Goal: Task Accomplishment & Management: Complete application form

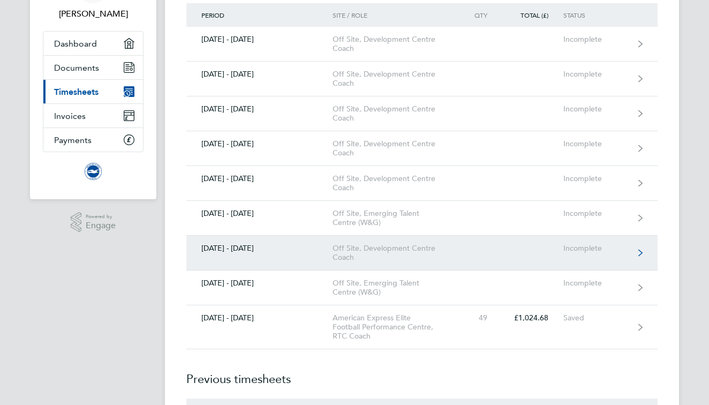
scroll to position [74, 0]
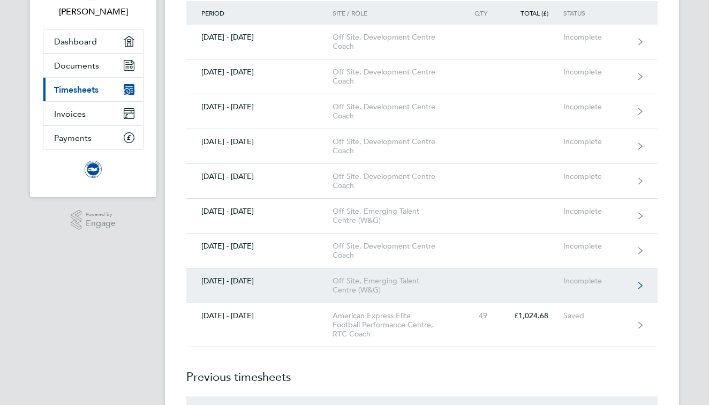
click at [415, 288] on div "Off Site, Emerging Talent Centre (W&G)" at bounding box center [394, 285] width 123 height 18
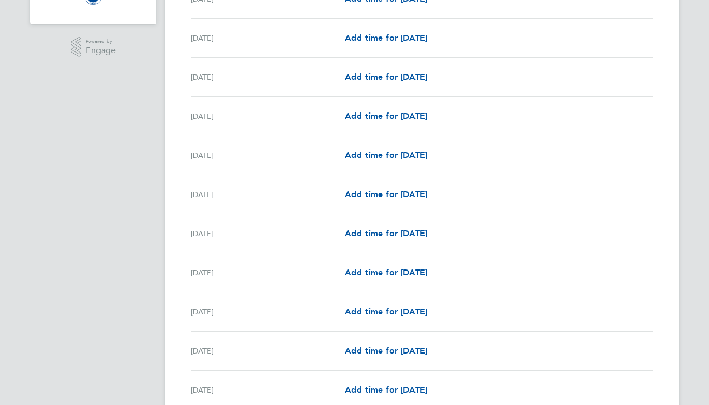
scroll to position [265, 0]
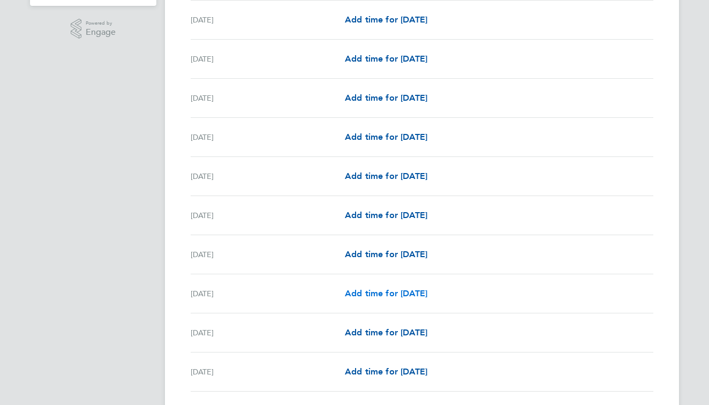
click at [393, 297] on span "Add time for [DATE]" at bounding box center [386, 293] width 82 height 10
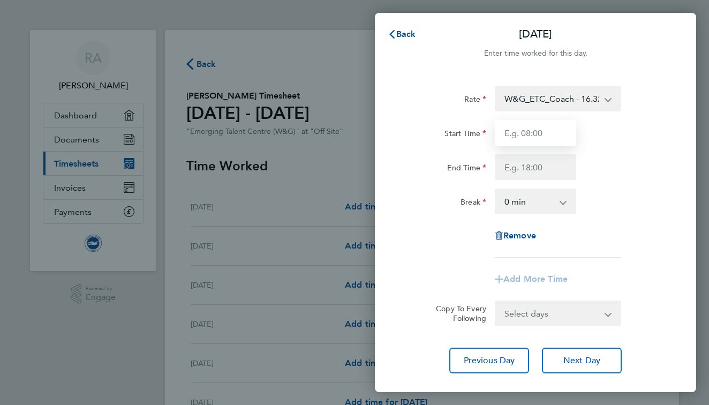
click at [547, 145] on input "Start Time" at bounding box center [535, 133] width 81 height 26
type input "17:00"
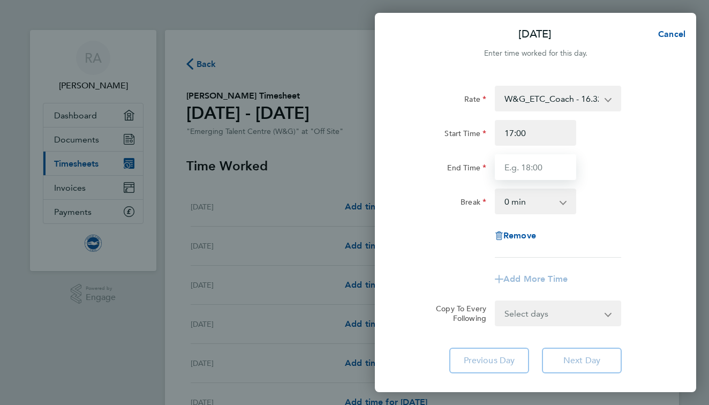
click at [533, 157] on input "End Time" at bounding box center [535, 167] width 81 height 26
type input "20:00"
click at [616, 215] on div "Rate W&G_ETC_Coach - 16.32 TRAVEL_ALLOWANCE_5 - 5.00 Start Time 17:00 End Time …" at bounding box center [535, 172] width 261 height 172
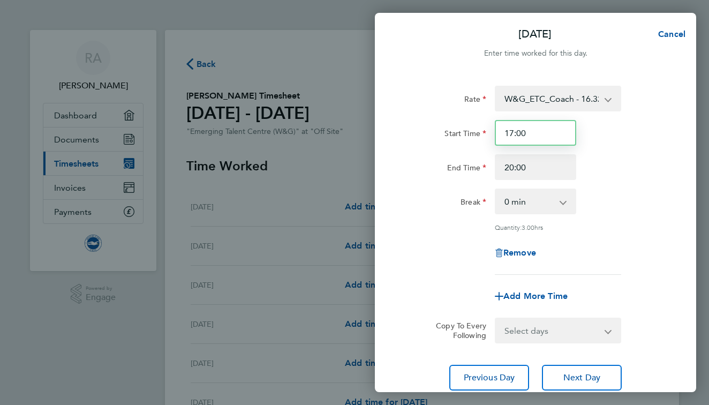
click at [515, 132] on input "17:00" at bounding box center [535, 133] width 81 height 26
type input "16:00"
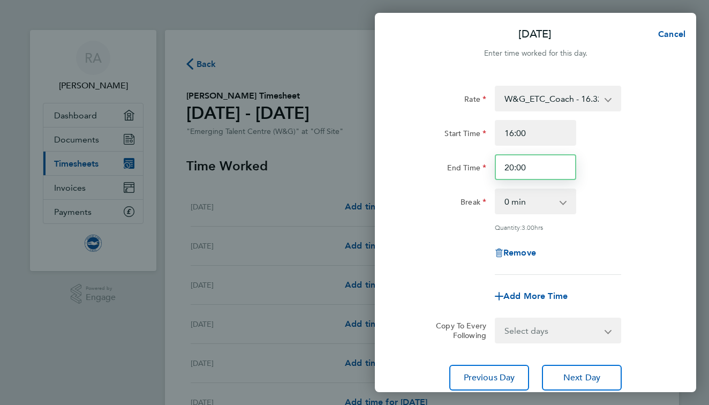
click at [509, 167] on input "20:00" at bounding box center [535, 167] width 81 height 26
type input "19:00"
click at [605, 195] on div "Break 0 min 15 min 30 min 45 min 60 min 75 min 90 min" at bounding box center [536, 202] width 270 height 26
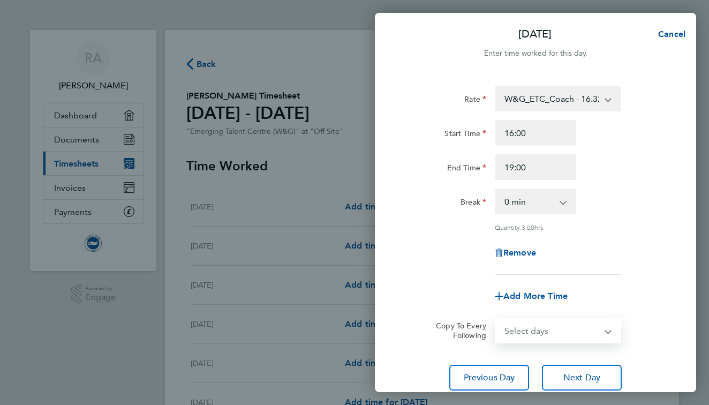
select select "WED"
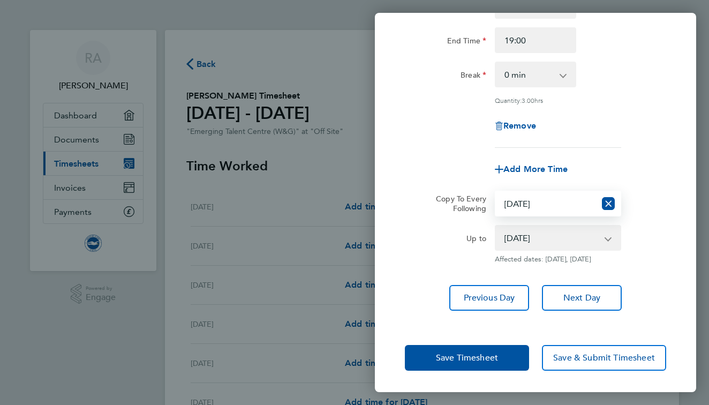
scroll to position [134, 0]
click at [564, 228] on select "[DATE] [DATE] [DATE] [DATE] [DATE] [DATE] [DATE] [DATE] [DATE] [DATE] [DATE] [D…" at bounding box center [551, 238] width 111 height 24
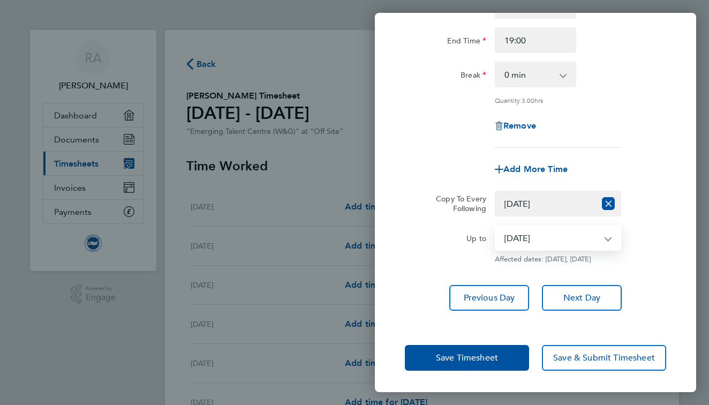
select select "[DATE]"
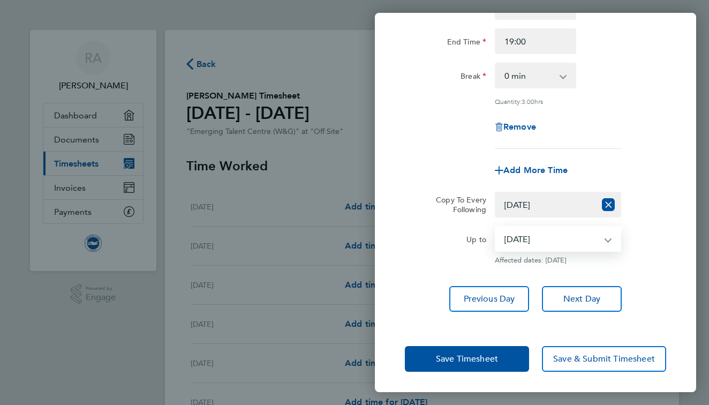
click at [552, 209] on select "Select days Day Weekday (Mon-Fri) Weekend (Sat-Sun) [DATE] [DATE] [DATE] [DATE]…" at bounding box center [546, 205] width 100 height 24
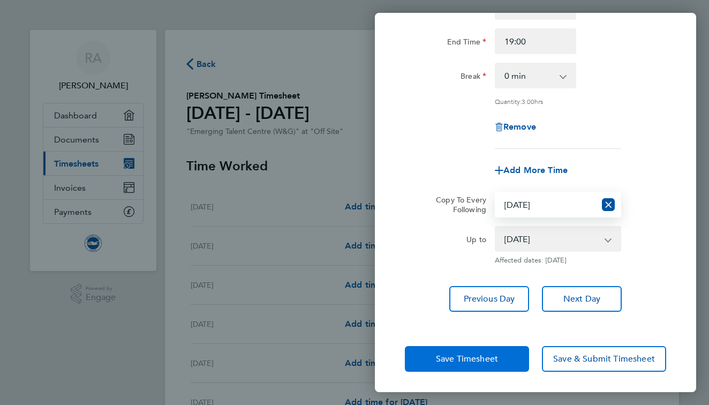
click at [474, 354] on span "Save Timesheet" at bounding box center [467, 359] width 62 height 11
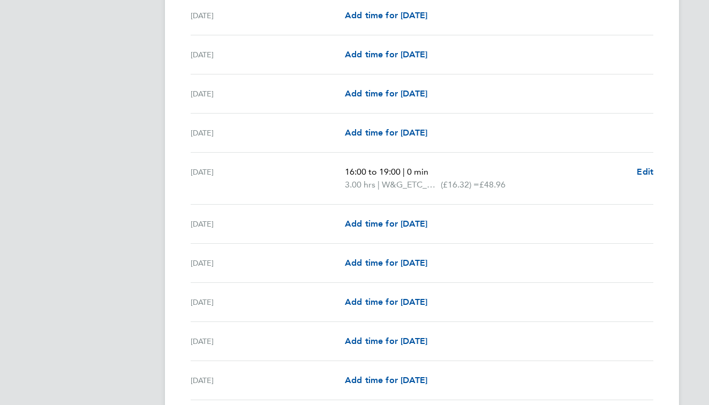
scroll to position [498, 0]
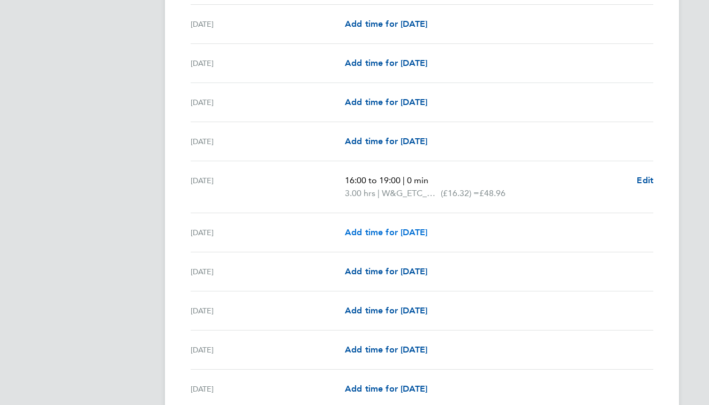
click at [385, 233] on span "Add time for [DATE]" at bounding box center [386, 232] width 82 height 10
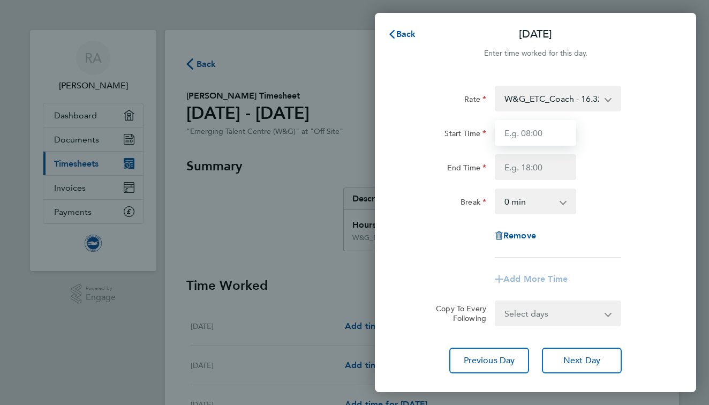
click at [533, 131] on input "Start Time" at bounding box center [535, 133] width 81 height 26
type input "16:00"
click at [533, 162] on input "End Time" at bounding box center [535, 167] width 81 height 26
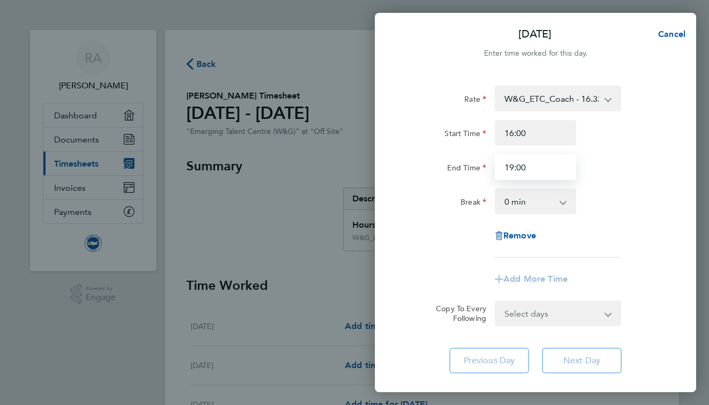
type input "19:00"
click at [620, 207] on div "Break 0 min 15 min 30 min 45 min 60 min 75 min 90 min" at bounding box center [536, 202] width 270 height 26
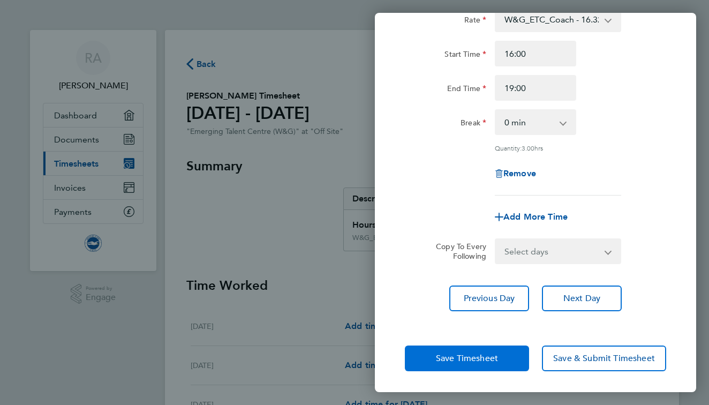
scroll to position [79, 0]
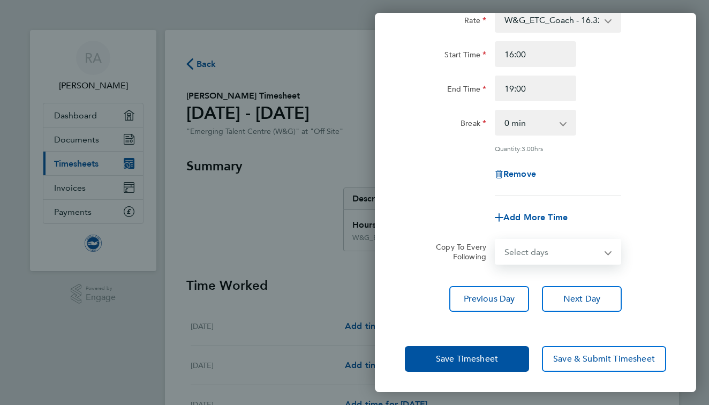
select select "THU"
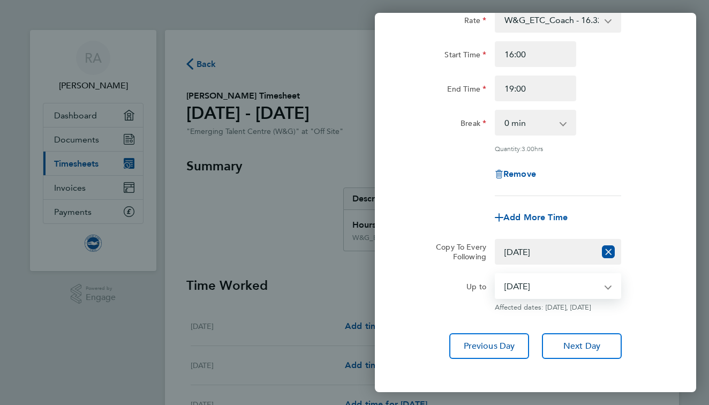
select select "[DATE]"
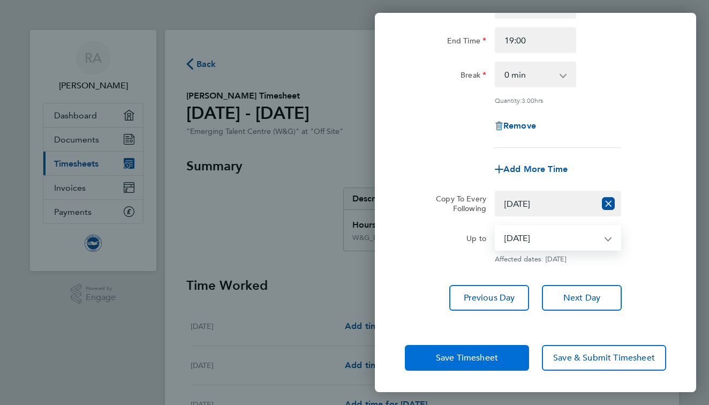
scroll to position [126, 0]
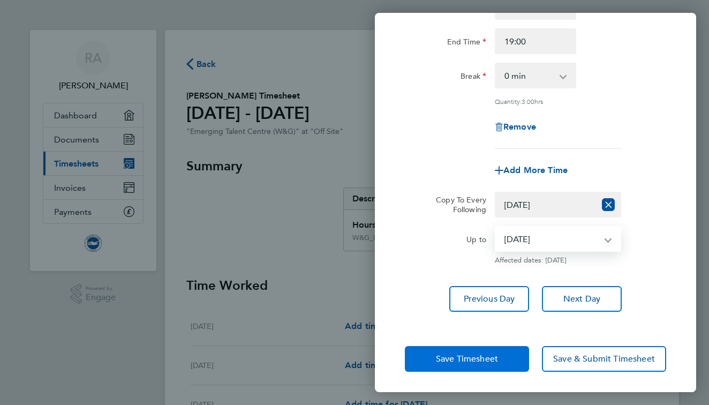
click at [506, 363] on button "Save Timesheet" at bounding box center [467, 359] width 124 height 26
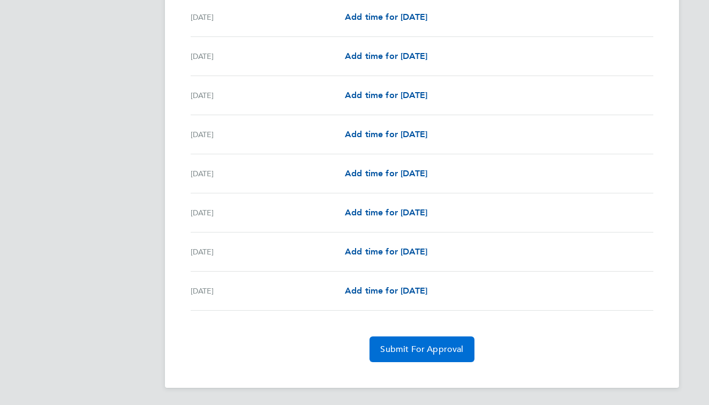
scroll to position [1221, 0]
click at [439, 352] on span "Submit For Approval" at bounding box center [421, 349] width 83 height 11
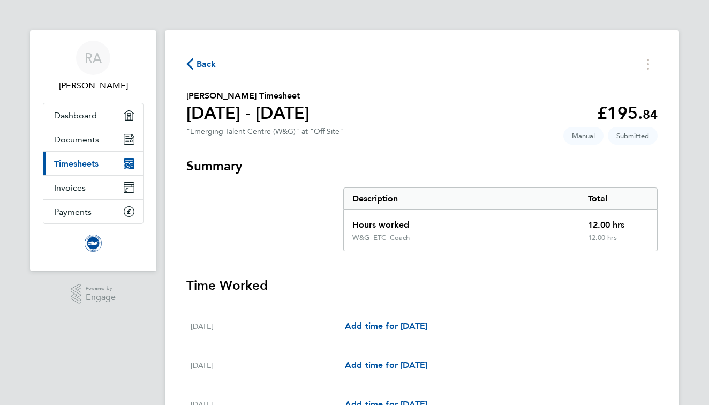
scroll to position [0, 0]
click at [197, 63] on span "Back" at bounding box center [207, 64] width 20 height 13
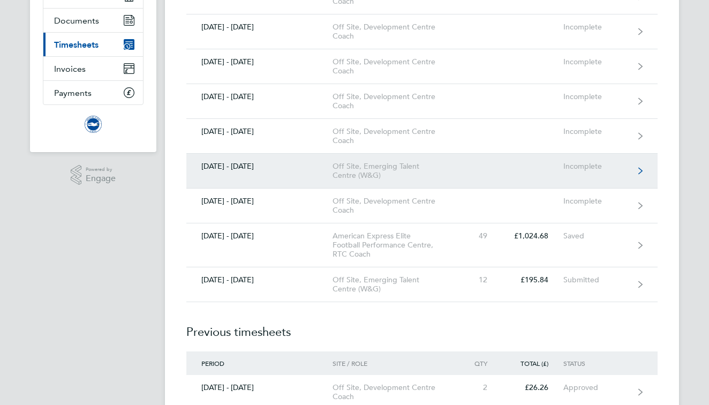
scroll to position [148, 0]
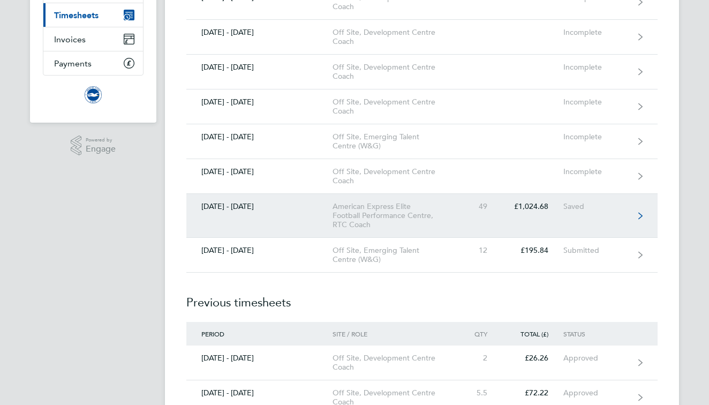
click at [457, 219] on link "[DATE] - [DATE] American Express Elite Football Performance Centre, RTC Coach 4…" at bounding box center [421, 216] width 471 height 44
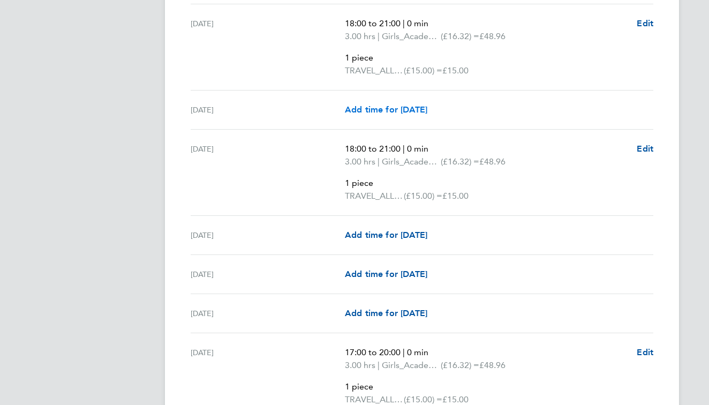
scroll to position [905, 0]
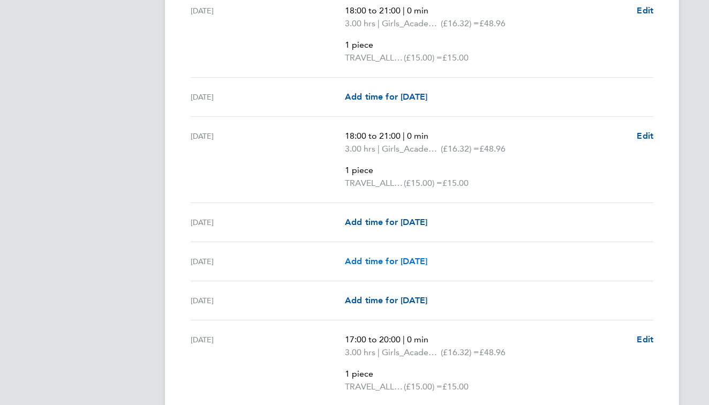
click at [413, 260] on span "Add time for [DATE]" at bounding box center [386, 261] width 82 height 10
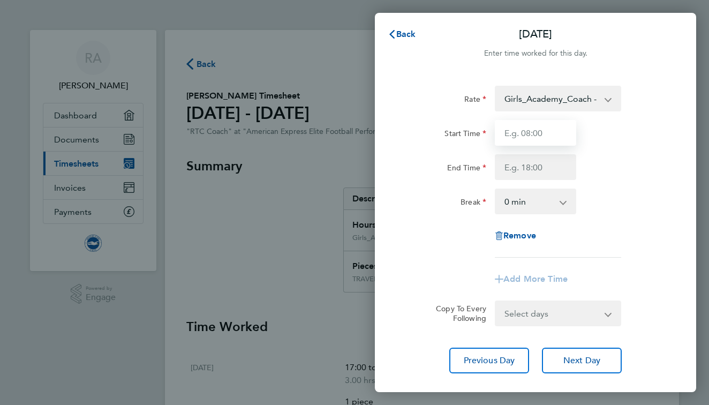
click at [539, 136] on input "Start Time" at bounding box center [535, 133] width 81 height 26
type input "10:00"
click at [538, 167] on input "End Time" at bounding box center [535, 167] width 81 height 26
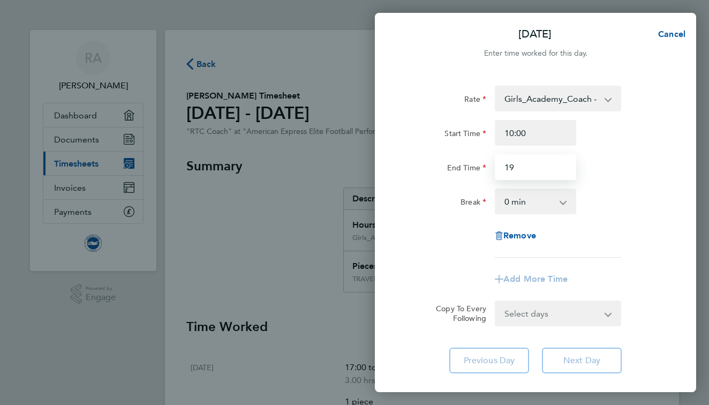
type input "1"
type input "17:00"
click at [639, 174] on div "End Time 17:00" at bounding box center [536, 167] width 270 height 26
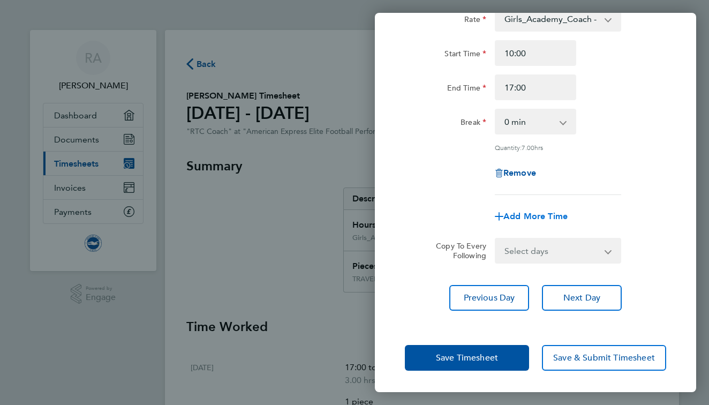
scroll to position [79, 0]
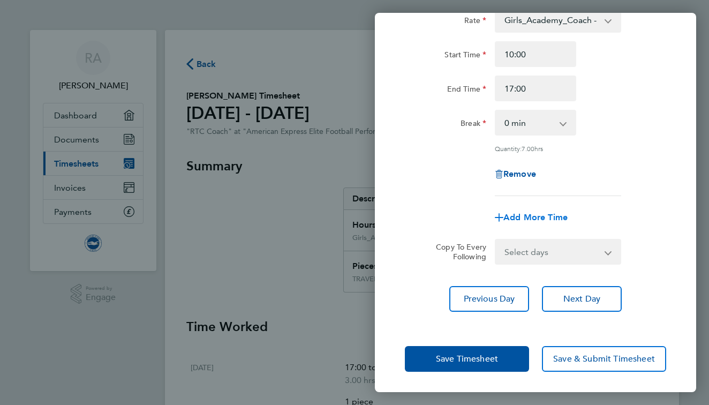
click at [548, 212] on span "Add More Time" at bounding box center [535, 217] width 64 height 10
select select "null"
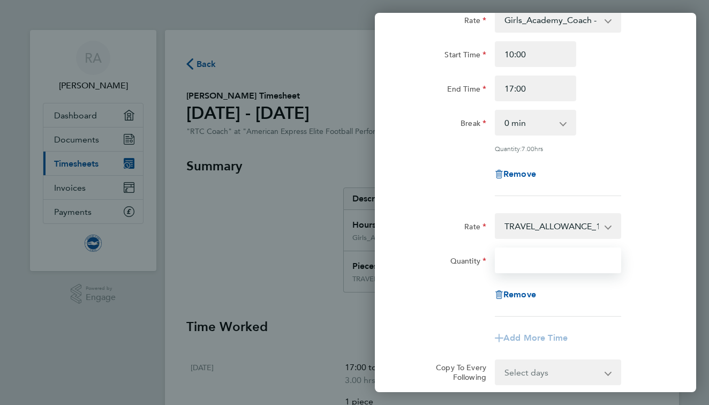
click at [537, 268] on input "Quantity" at bounding box center [558, 260] width 126 height 26
type input "1"
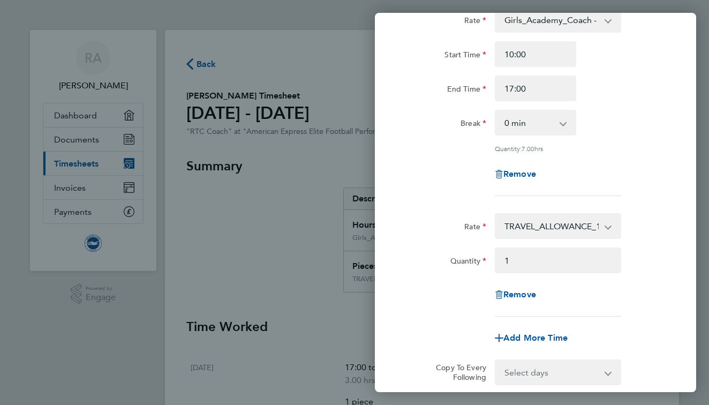
click at [676, 219] on div "Rate Girls_Academy_Coach - 16.32 TRAVEL_ALLOWANCE_15 - 15.00 Start Time 10:00 E…" at bounding box center [535, 219] width 321 height 451
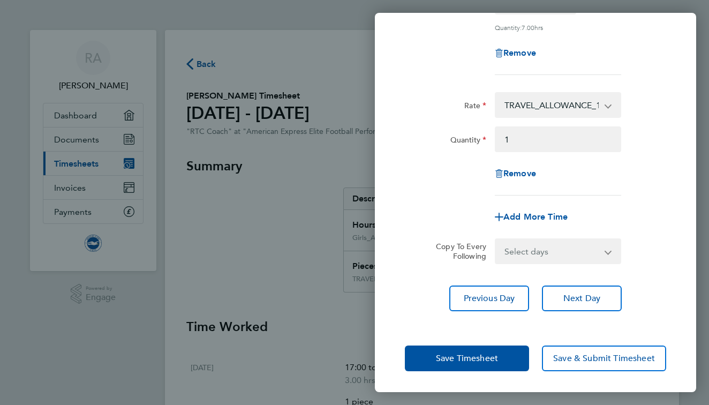
scroll to position [199, 0]
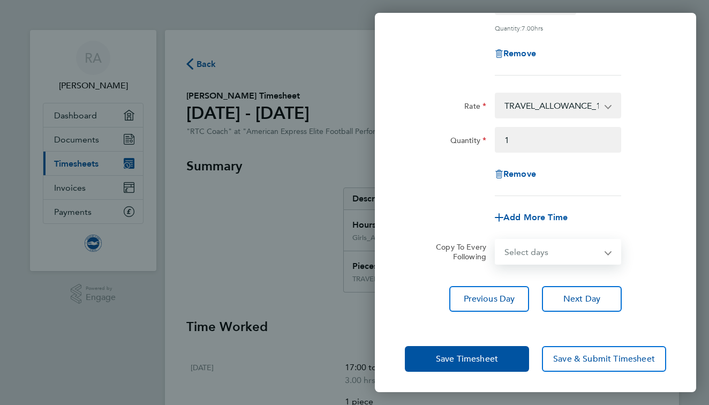
select select "SAT"
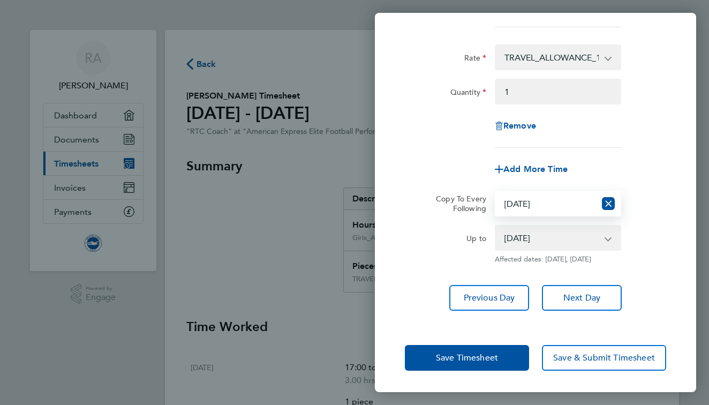
scroll to position [255, 0]
click at [563, 232] on select "[DATE] [DATE] [DATE] [DATE] [DATE] [DATE] [DATE] [DATE] [DATE] [DATE] [DATE]" at bounding box center [551, 238] width 111 height 24
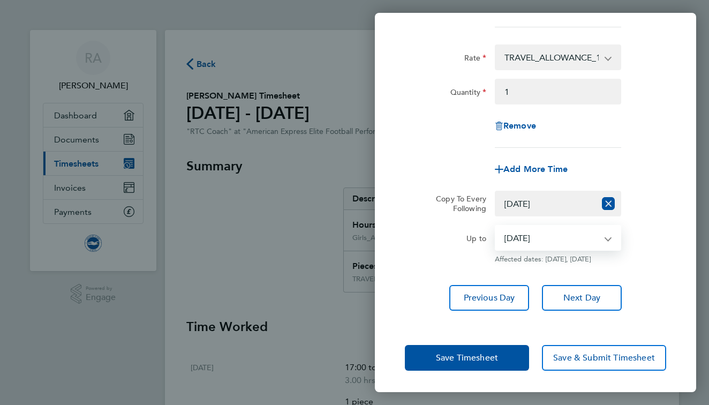
select select "[DATE]"
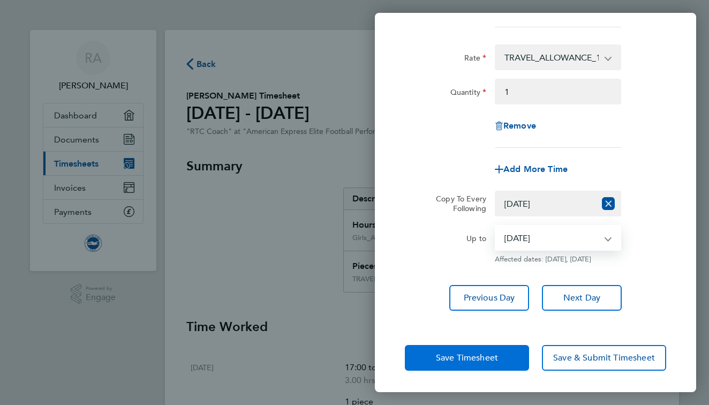
click at [490, 358] on span "Save Timesheet" at bounding box center [467, 357] width 62 height 11
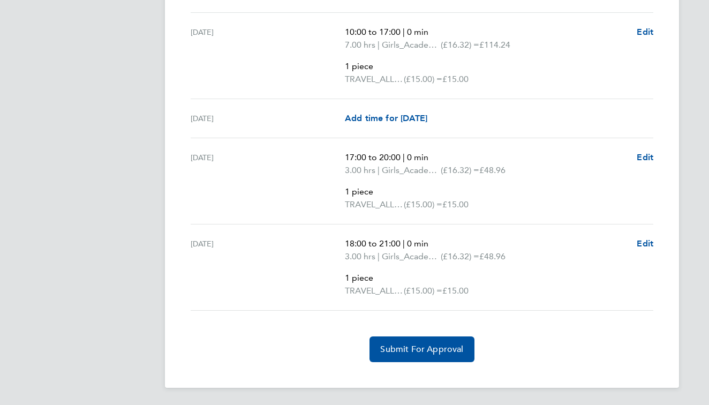
scroll to position [2059, 0]
click at [412, 342] on button "Submit For Approval" at bounding box center [422, 349] width 104 height 26
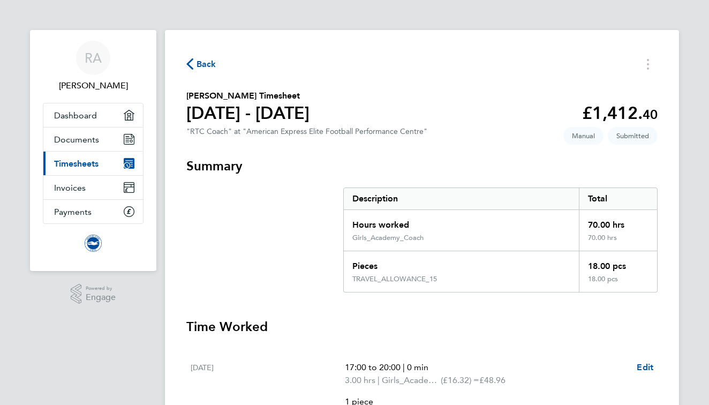
scroll to position [0, 0]
click at [199, 65] on span "Back" at bounding box center [207, 64] width 20 height 13
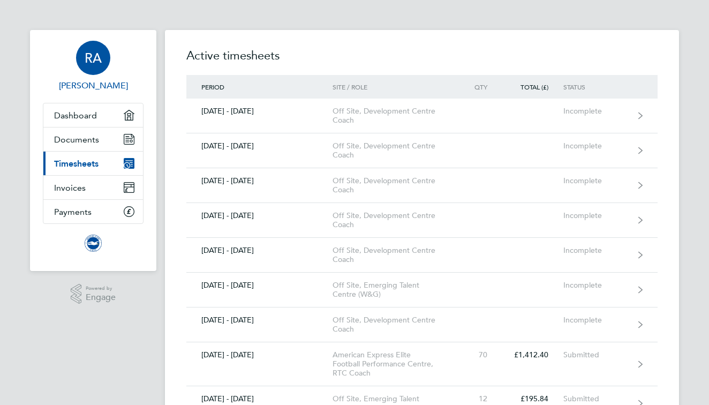
click at [96, 63] on span "RA" at bounding box center [93, 58] width 17 height 14
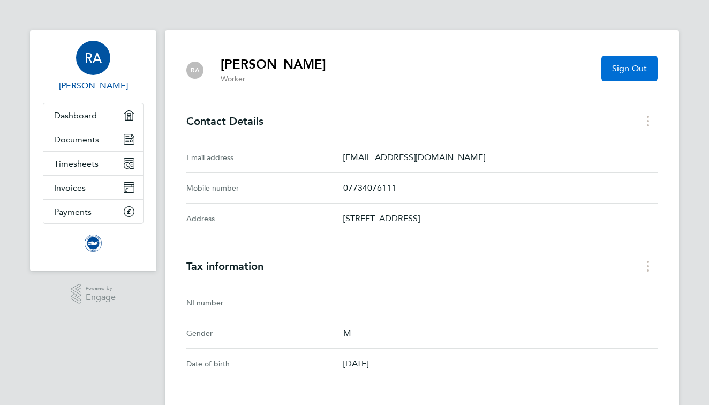
click at [649, 72] on button "Sign Out" at bounding box center [629, 69] width 56 height 26
